Goal: Task Accomplishment & Management: Manage account settings

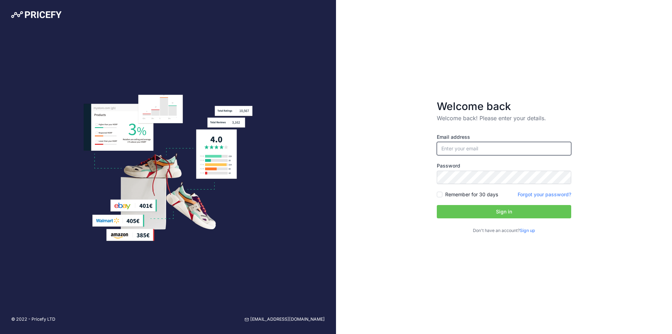
type input "[EMAIL_ADDRESS][DOMAIN_NAME]"
click at [462, 210] on button "Sign in" at bounding box center [504, 211] width 134 height 13
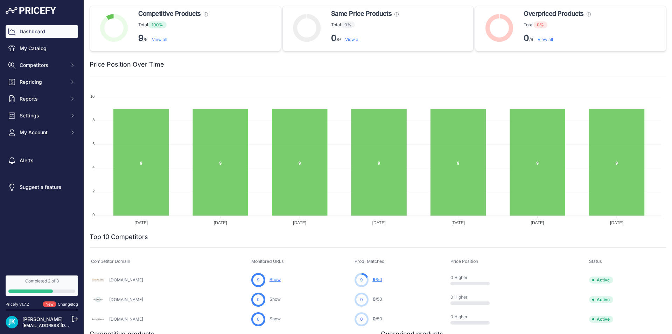
click at [14, 322] on img at bounding box center [12, 321] width 13 height 13
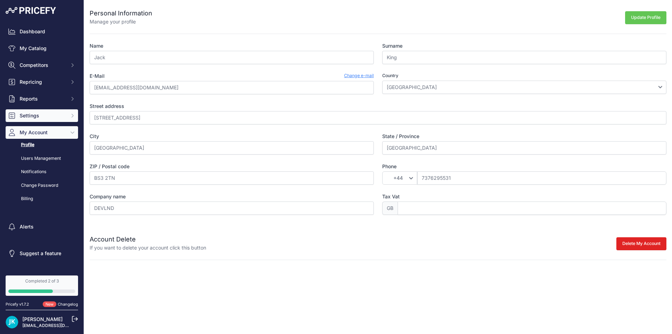
click at [38, 120] on button "Settings" at bounding box center [42, 115] width 72 height 13
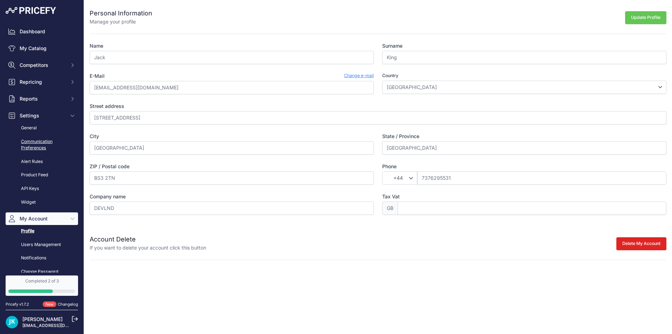
click at [49, 139] on link "Communication Preferences" at bounding box center [42, 144] width 72 height 19
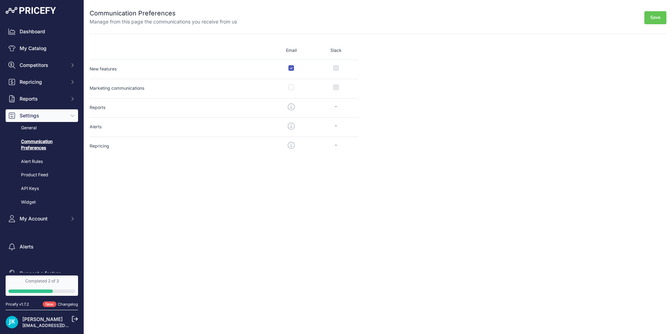
click at [26, 319] on link "[PERSON_NAME]" at bounding box center [42, 319] width 40 height 6
